Goal: Obtain resource: Obtain resource

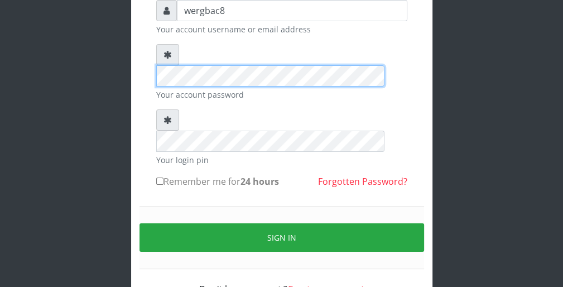
scroll to position [103, 0]
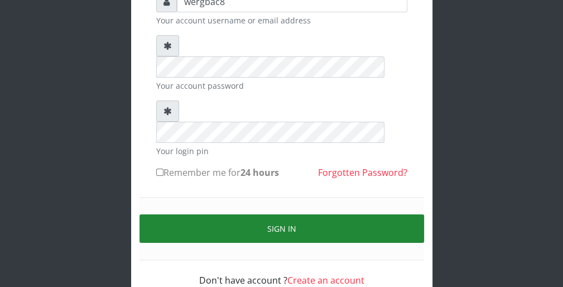
click at [301, 214] on button "Sign in" at bounding box center [281, 228] width 285 height 28
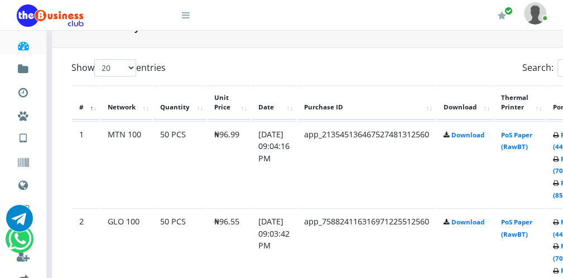
scroll to position [558, 0]
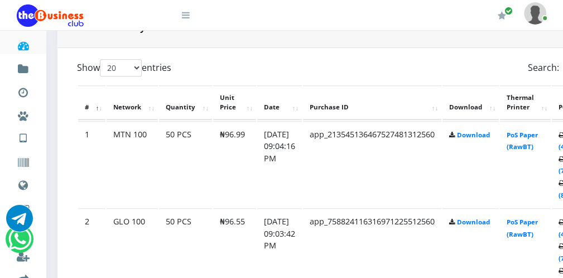
click at [187, 16] on icon at bounding box center [186, 15] width 8 height 9
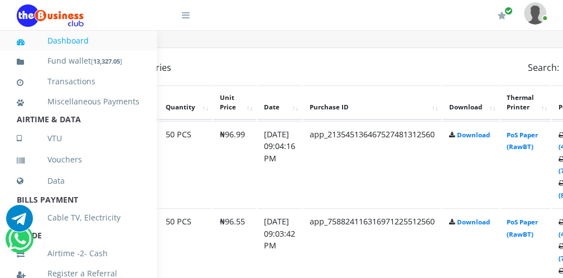
click at [152, 145] on link "Nigerian VTU" at bounding box center [198, 135] width 93 height 19
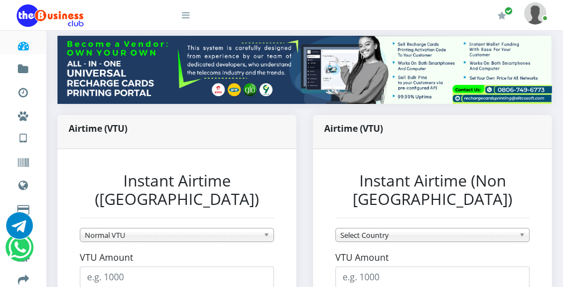
scroll to position [134, 0]
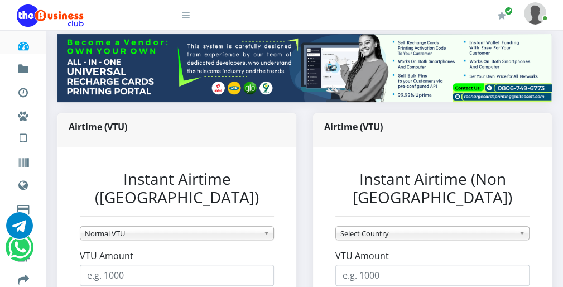
click at [189, 17] on icon at bounding box center [186, 15] width 8 height 9
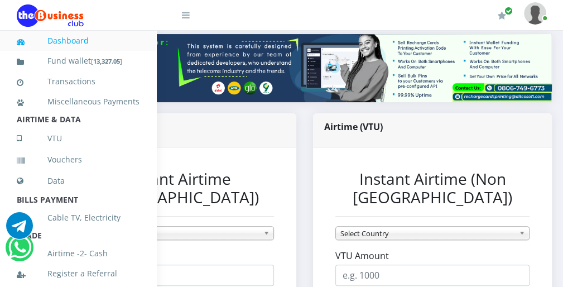
scroll to position [243, 0]
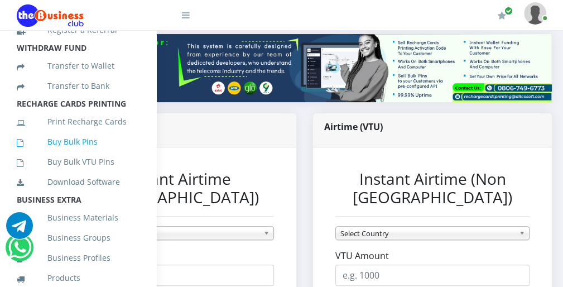
click at [107, 150] on link "Buy Bulk Pins" at bounding box center [78, 142] width 123 height 26
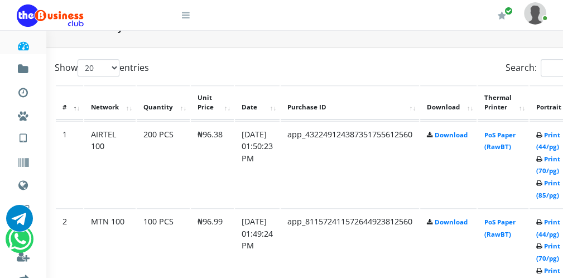
scroll to position [558, 45]
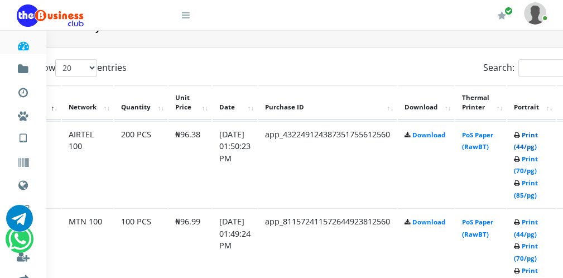
click at [531, 146] on link "Print (44/pg)" at bounding box center [526, 141] width 24 height 21
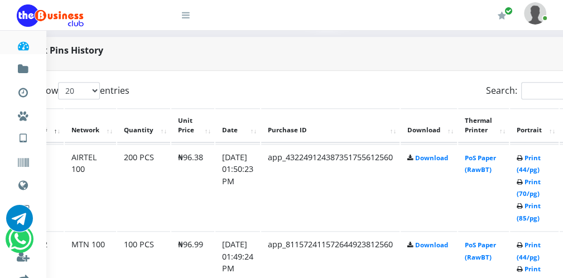
scroll to position [556, 42]
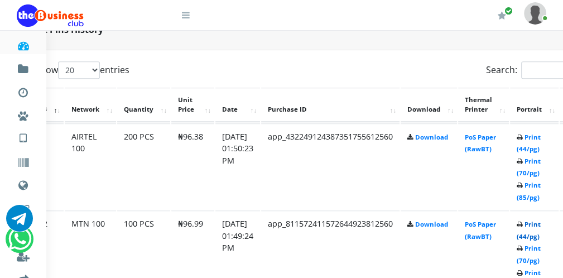
click at [536, 236] on link "Print (44/pg)" at bounding box center [529, 230] width 24 height 21
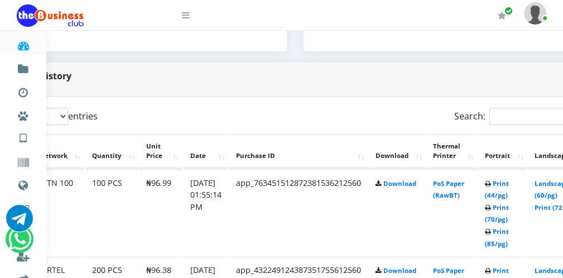
scroll to position [509, 64]
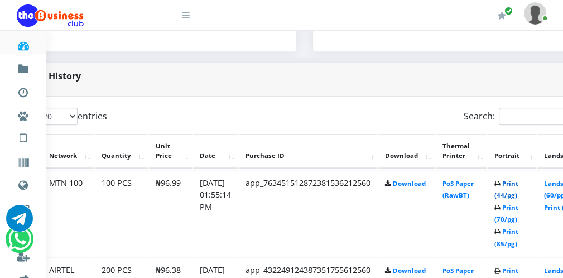
click at [509, 191] on link "Print (44/pg)" at bounding box center [506, 189] width 24 height 21
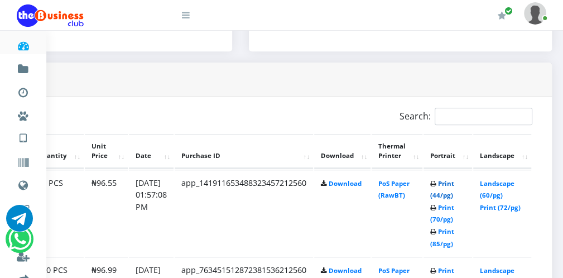
click at [449, 194] on link "Print (44/pg)" at bounding box center [442, 189] width 24 height 21
